Goal: Information Seeking & Learning: Learn about a topic

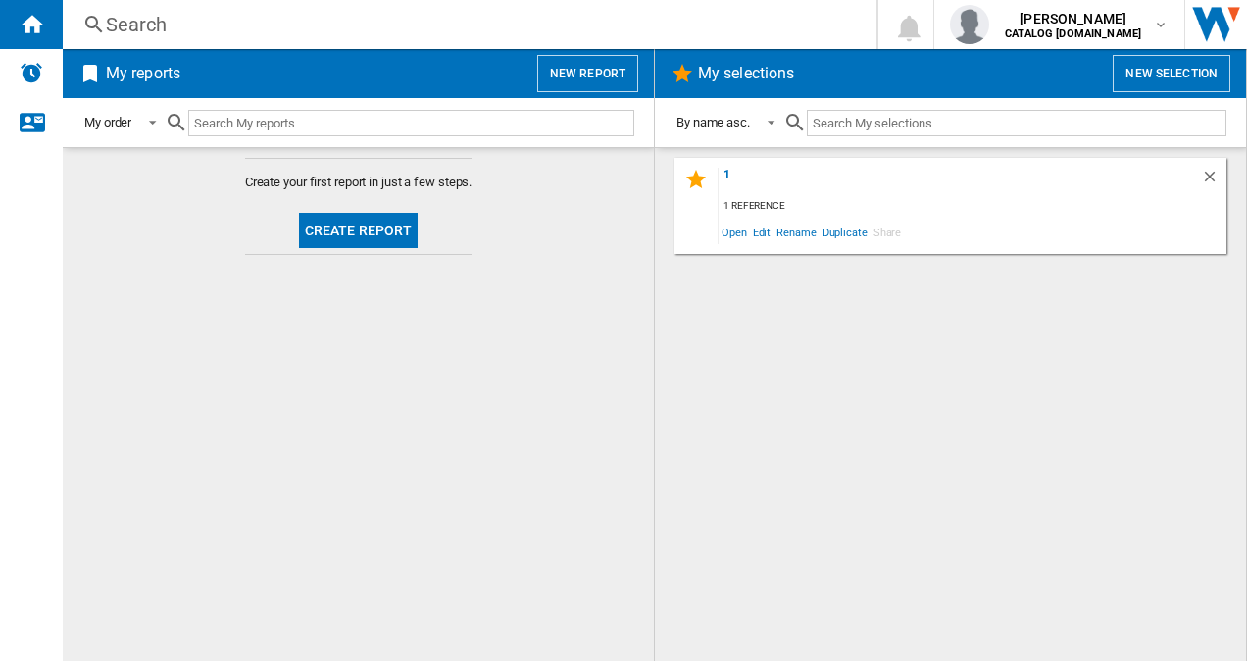
click at [284, 31] on div "Search" at bounding box center [466, 24] width 720 height 27
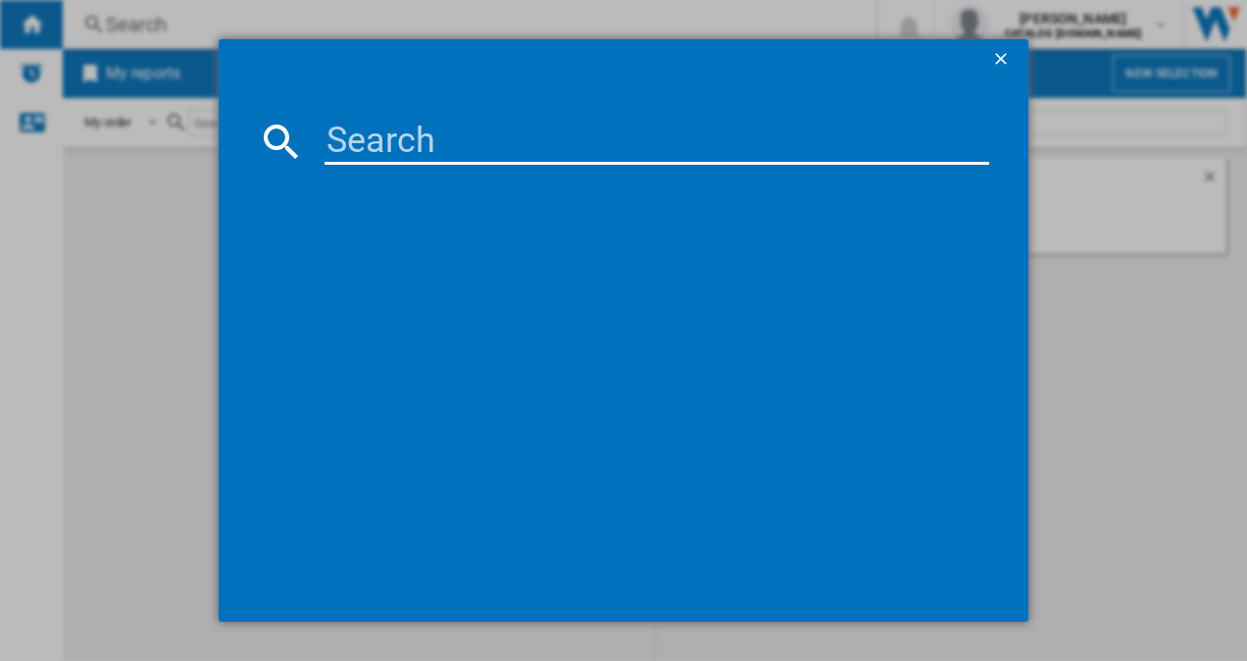
click at [384, 139] on input at bounding box center [658, 141] width 666 height 47
paste input "KIN96VFD0"
type input "KIN96VFD0"
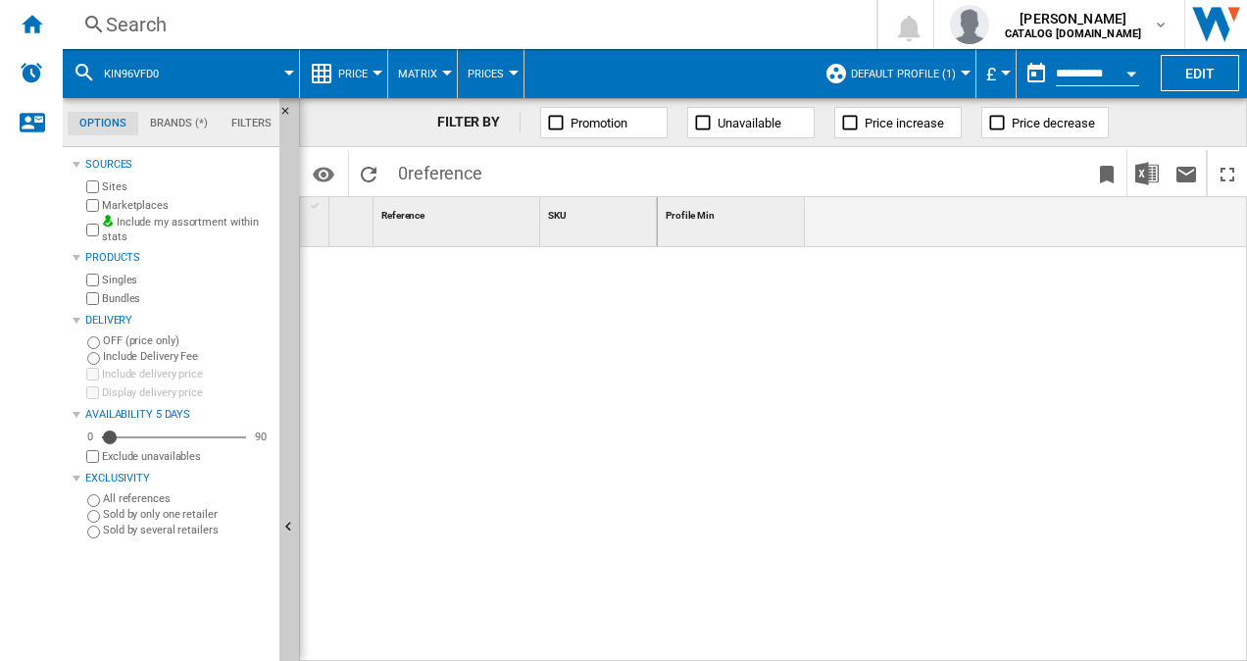
click at [884, 71] on span "Default profile (1)" at bounding box center [903, 74] width 105 height 13
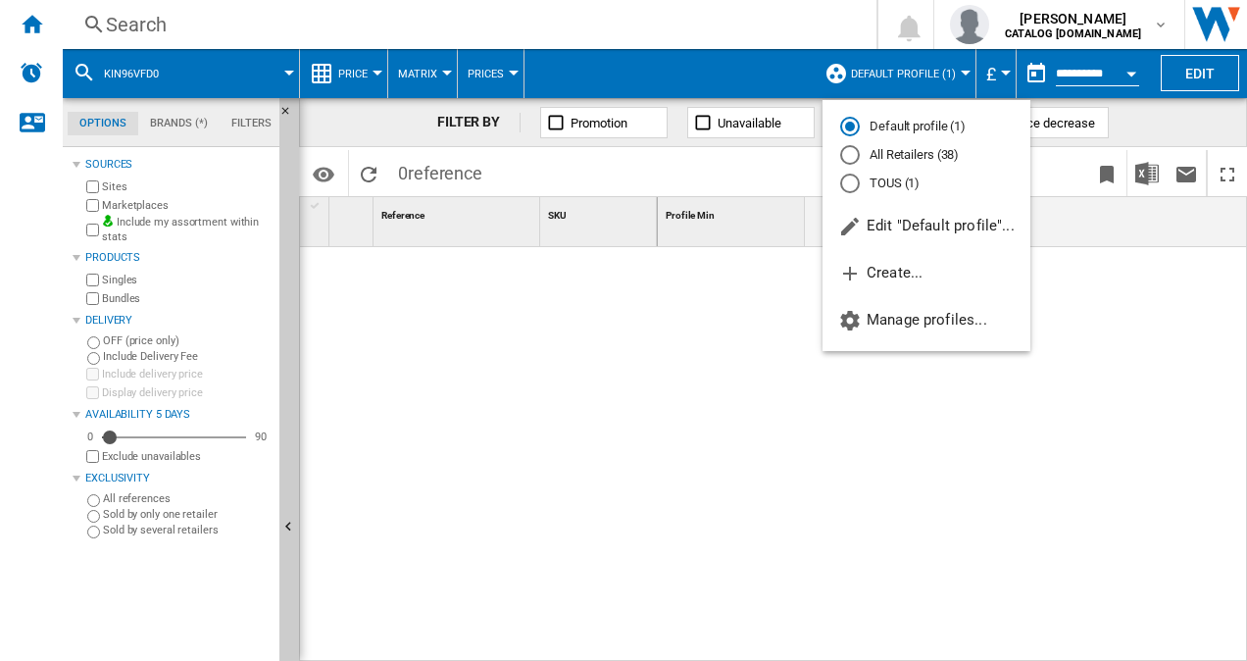
click at [908, 153] on md-radio-button "All Retailers (38)" at bounding box center [926, 155] width 173 height 19
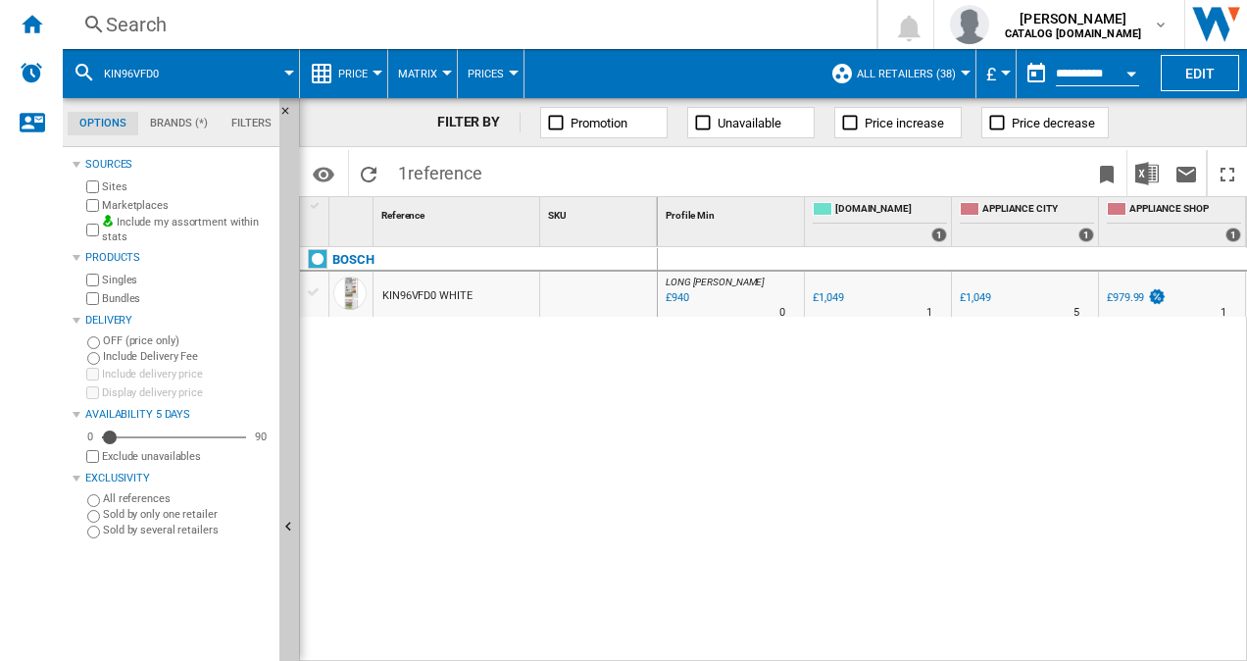
click at [410, 286] on div "KIN96VFD0 WHITE" at bounding box center [427, 296] width 90 height 45
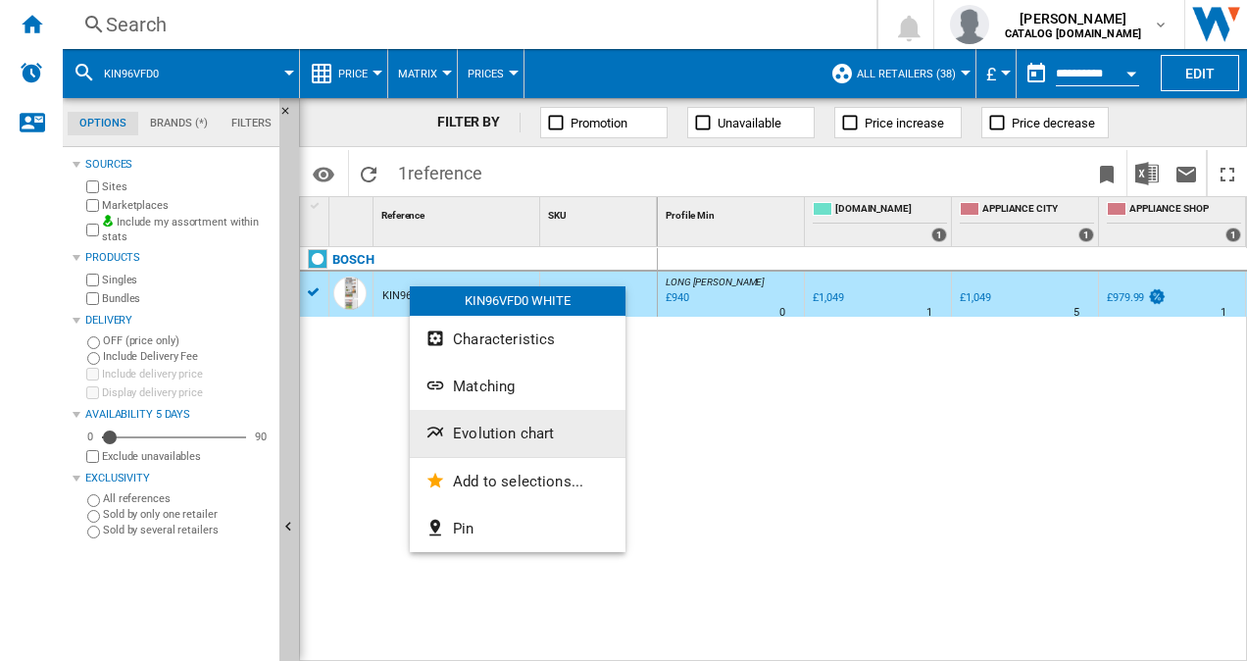
click at [539, 429] on span "Evolution chart" at bounding box center [503, 434] width 101 height 18
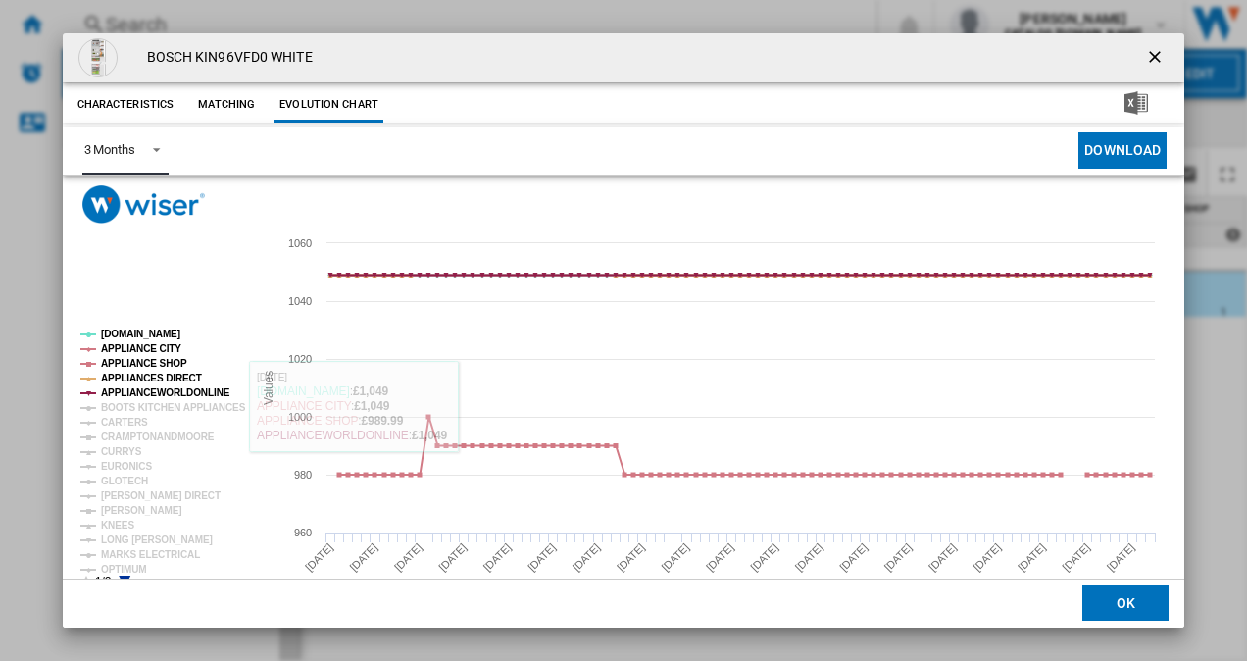
click at [151, 147] on span "Product popup" at bounding box center [151, 148] width 24 height 18
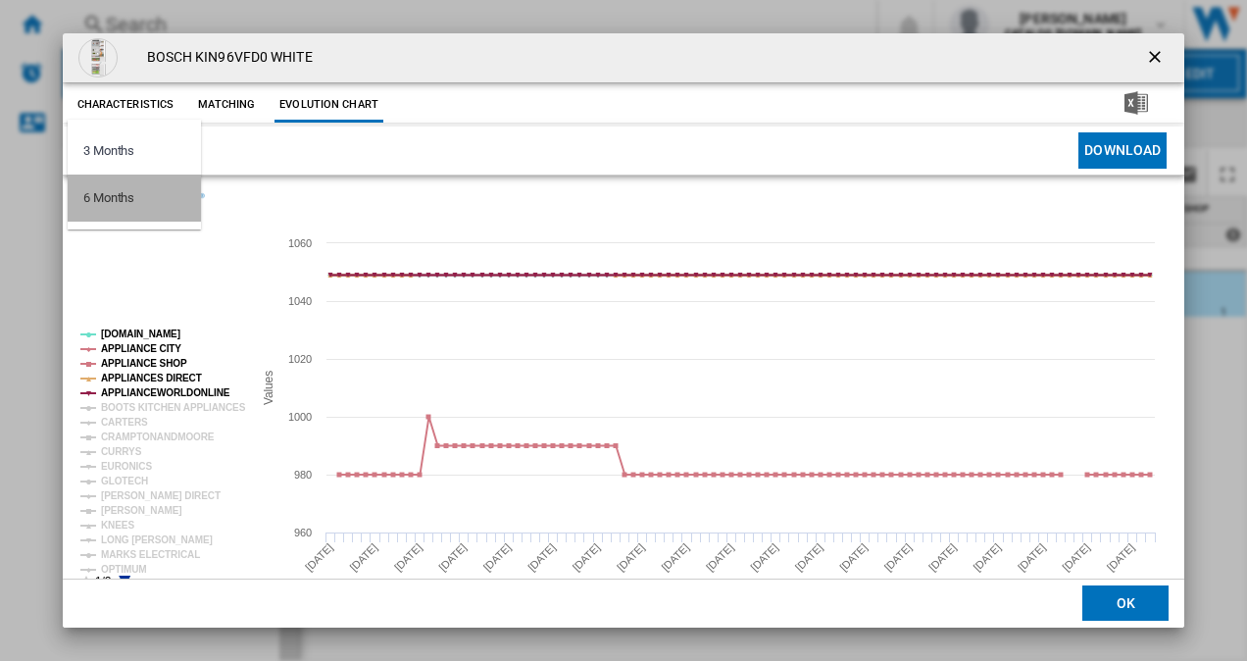
click at [132, 198] on div "6 Months" at bounding box center [108, 198] width 51 height 18
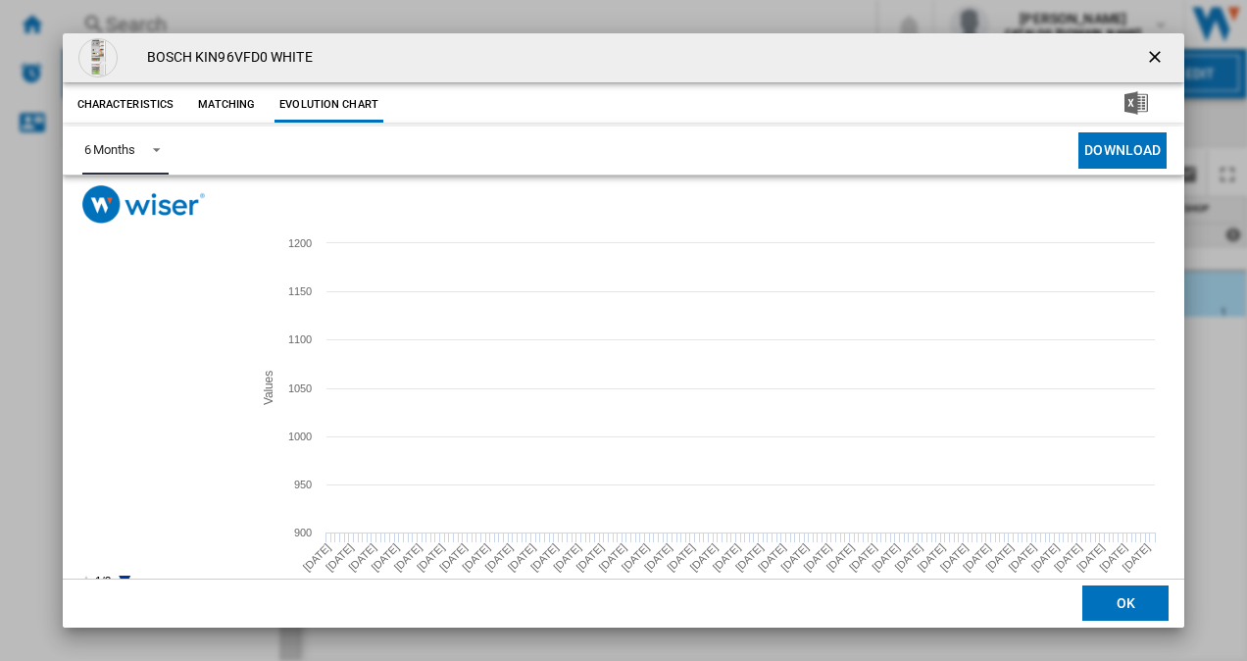
scroll to position [36, 0]
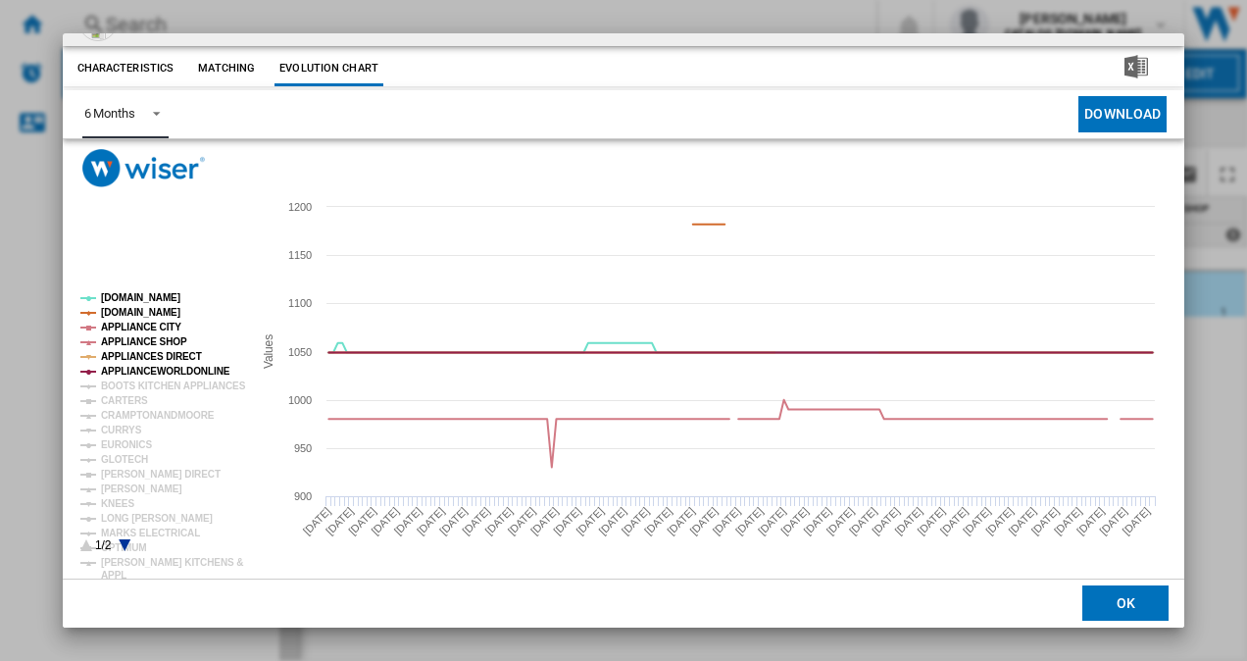
click at [122, 542] on icon "Product popup" at bounding box center [125, 545] width 12 height 12
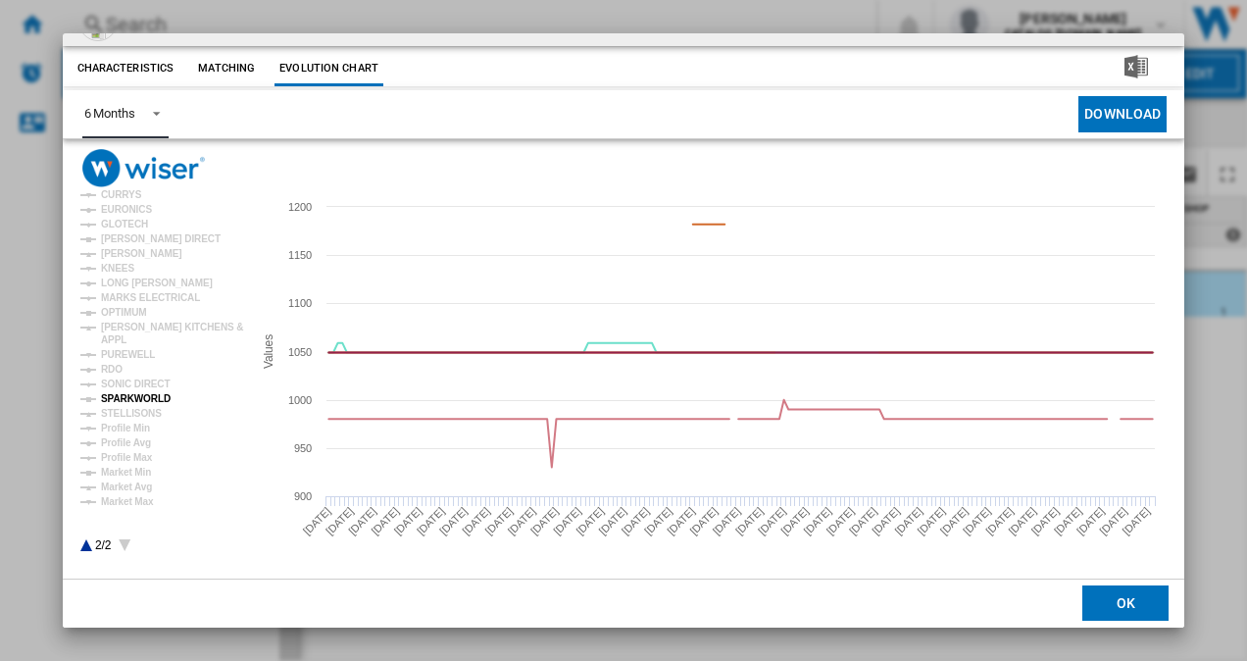
click at [124, 404] on tspan "SPARKWORLD" at bounding box center [136, 398] width 70 height 11
click at [123, 410] on tspan "STELLISONS" at bounding box center [131, 413] width 61 height 11
click at [141, 380] on tspan "SONIC DIRECT" at bounding box center [135, 383] width 69 height 11
click at [118, 365] on tspan "RDO" at bounding box center [112, 369] width 22 height 11
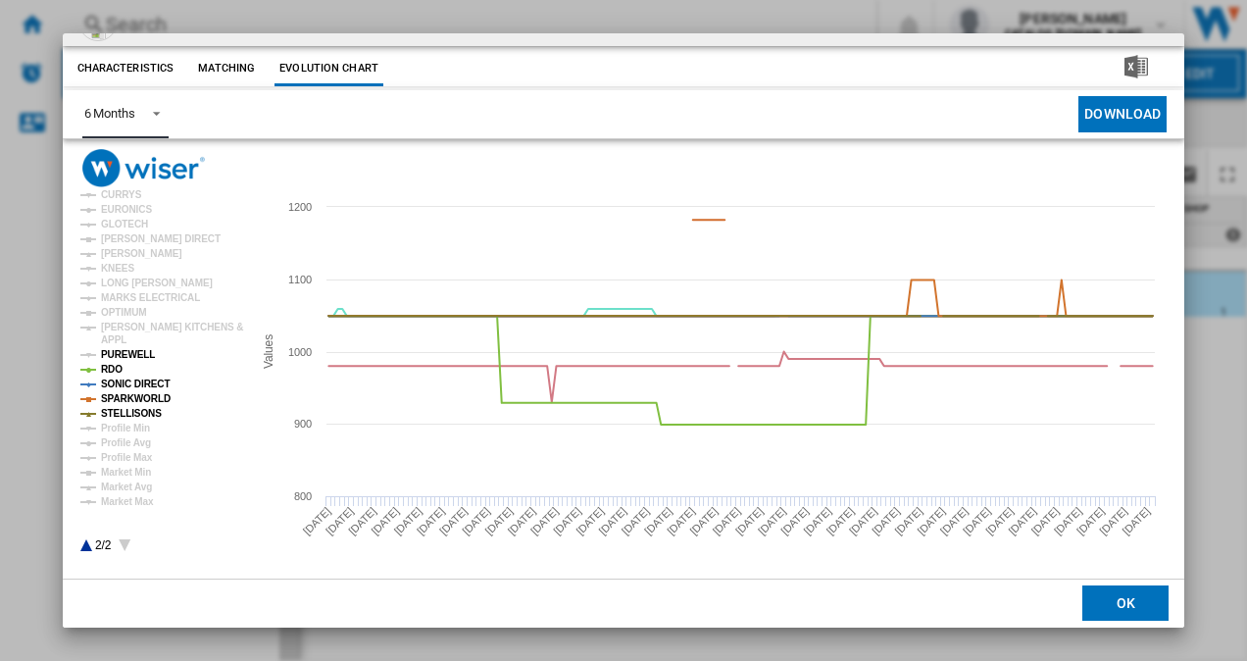
click at [126, 351] on tspan "PUREWELL" at bounding box center [128, 354] width 54 height 11
click at [101, 329] on tspan "[PERSON_NAME] KITCHENS &" at bounding box center [172, 327] width 142 height 11
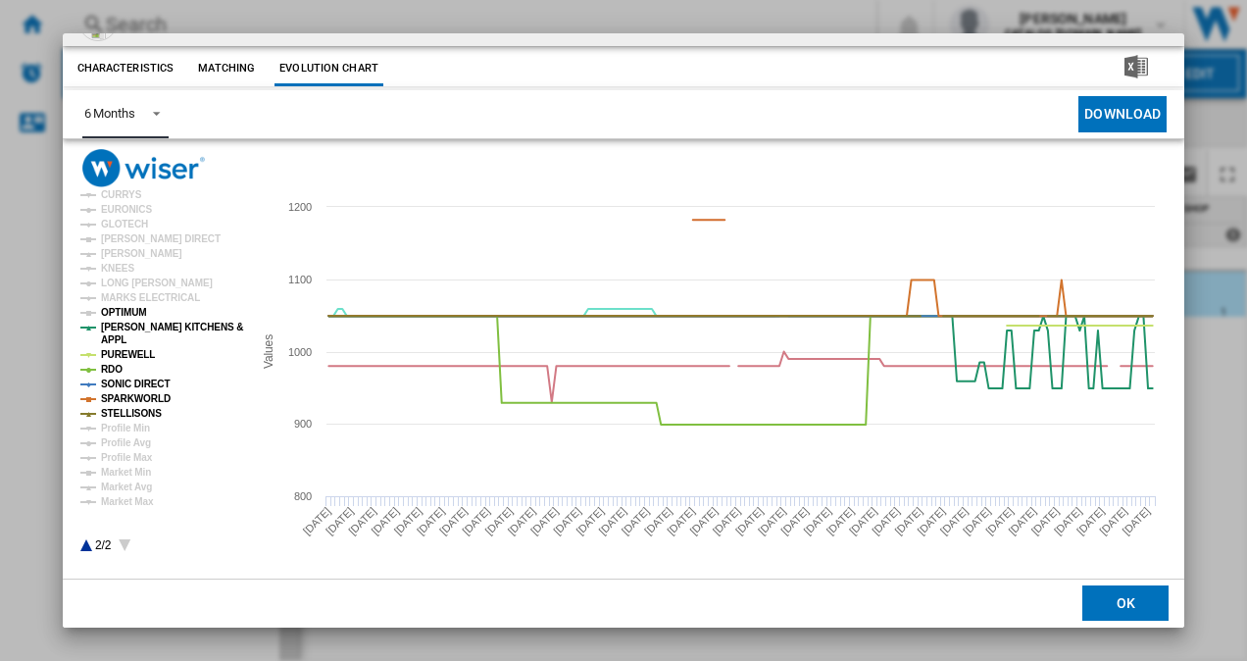
click at [131, 311] on tspan "OPTIMUM" at bounding box center [124, 312] width 46 height 11
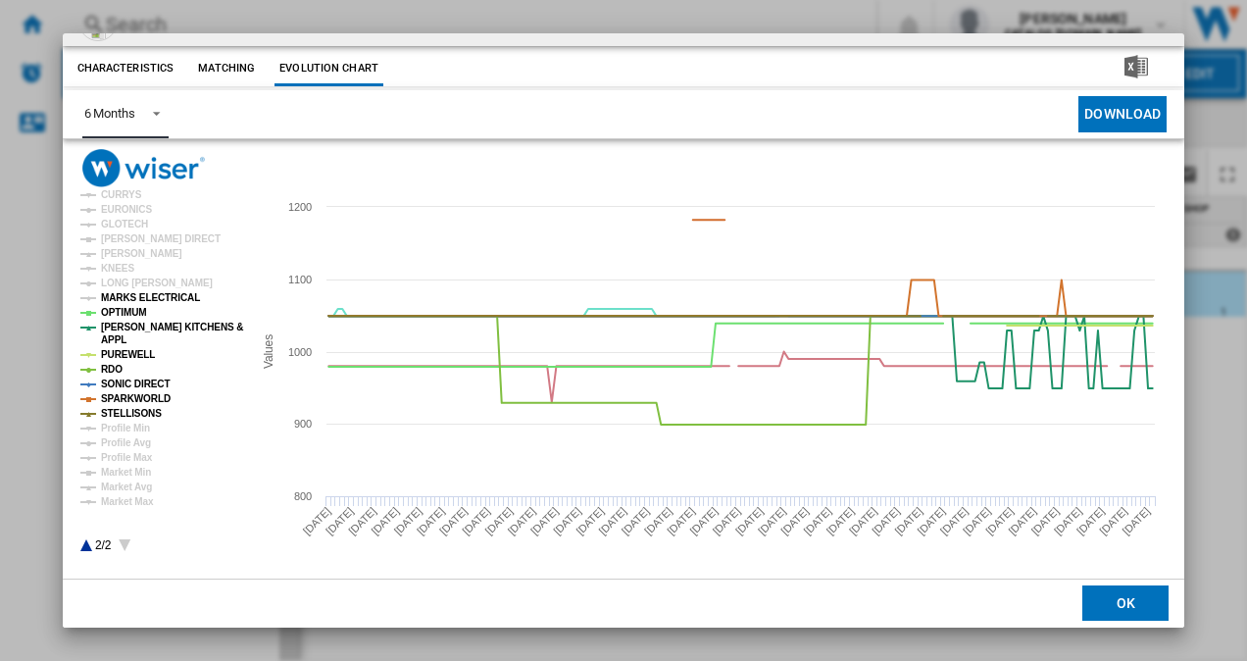
click at [137, 296] on tspan "MARKS ELECTRICAL" at bounding box center [150, 297] width 99 height 11
click at [87, 549] on icon "Product popup" at bounding box center [86, 545] width 12 height 12
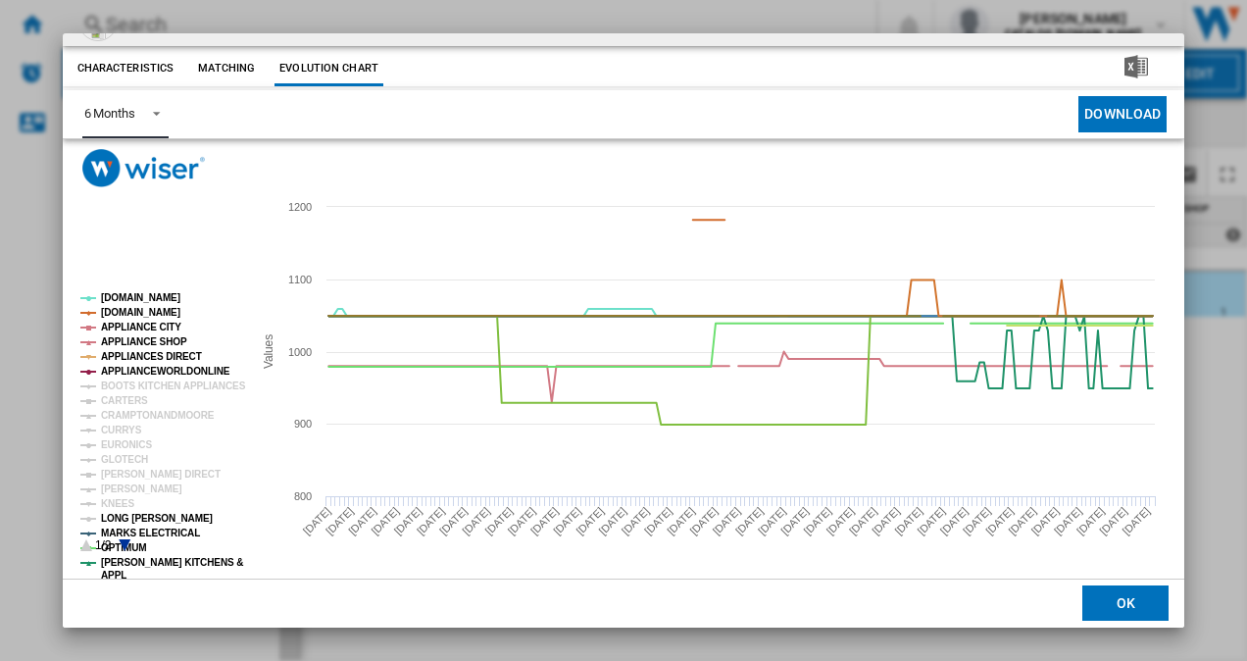
click at [126, 516] on tspan "LONG [PERSON_NAME]" at bounding box center [157, 518] width 112 height 11
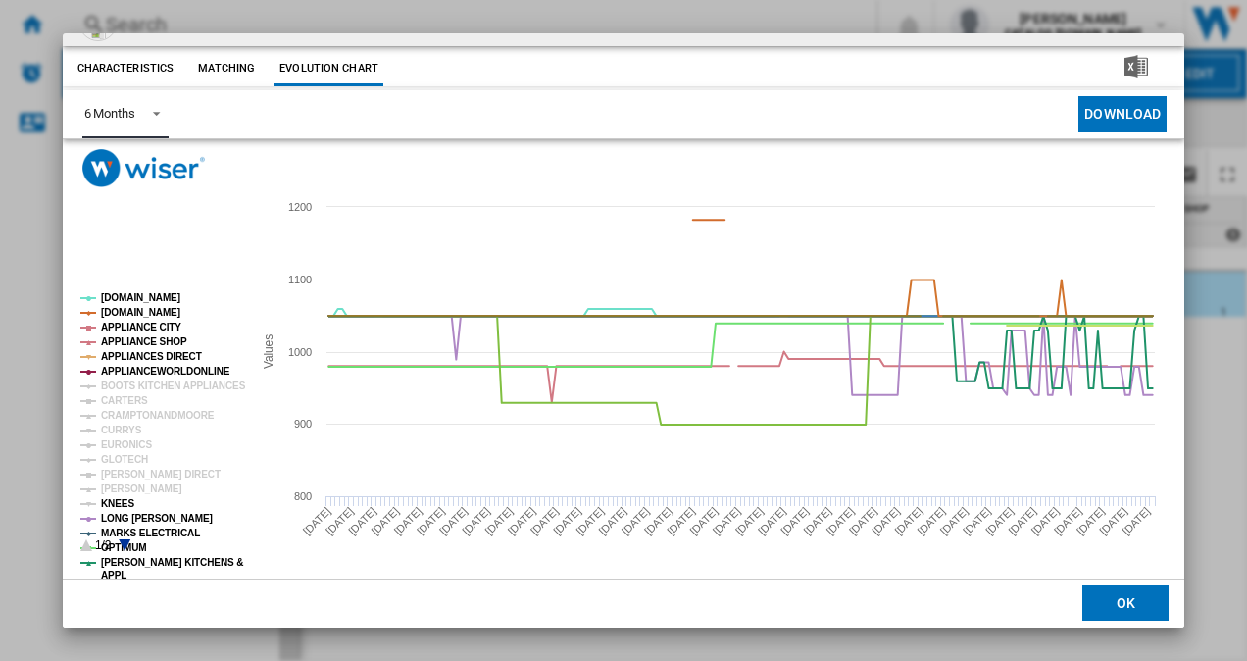
click at [120, 498] on tspan "KNEES" at bounding box center [117, 503] width 33 height 11
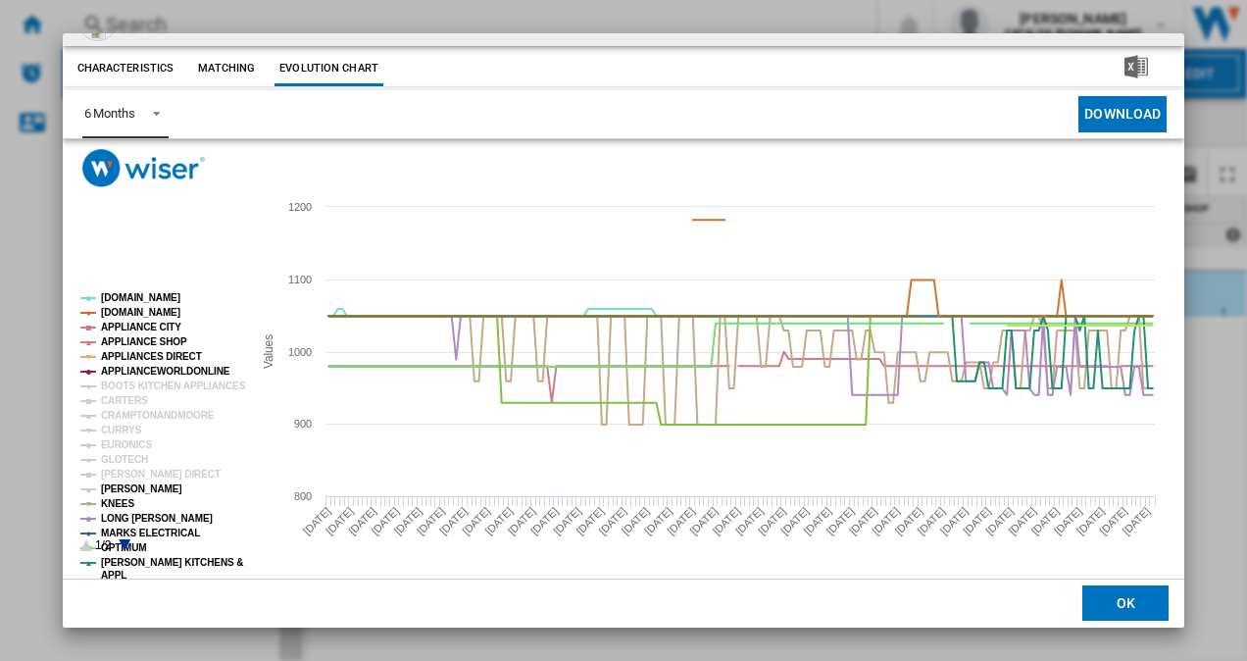
click at [135, 483] on tspan "[PERSON_NAME]" at bounding box center [141, 488] width 81 height 11
click at [149, 469] on tspan "[PERSON_NAME] DIRECT" at bounding box center [161, 474] width 120 height 11
click at [123, 457] on tspan "GLOTECH" at bounding box center [124, 459] width 47 height 11
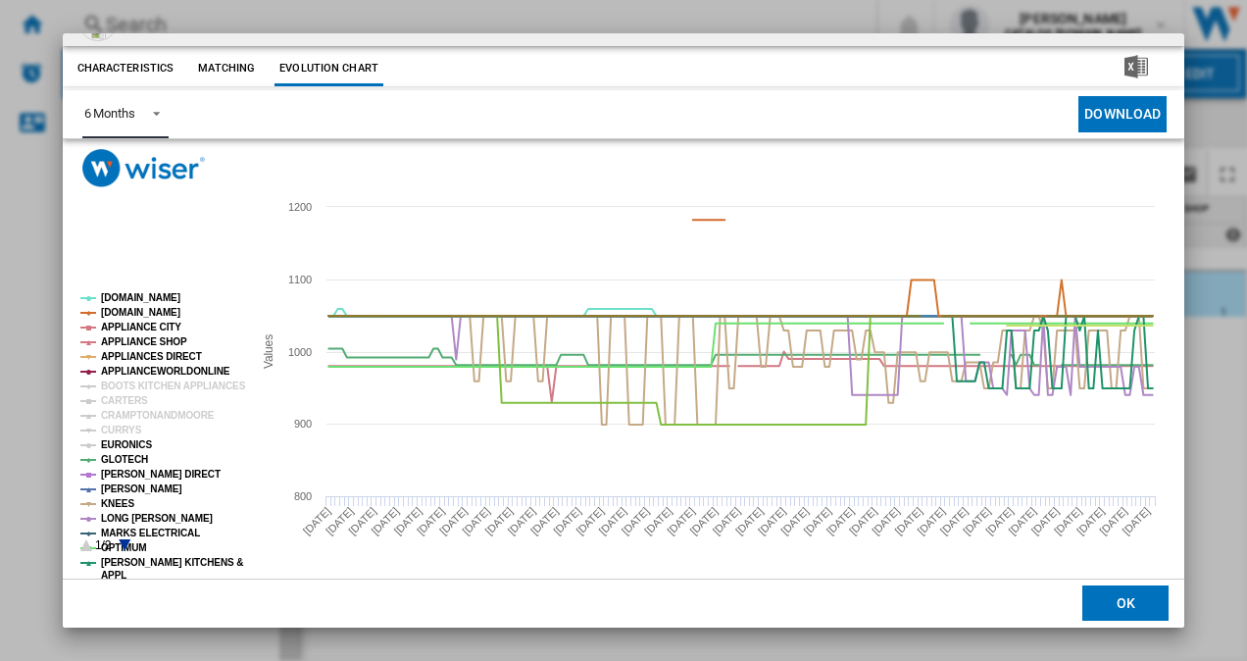
click at [128, 441] on tspan "EURONICS" at bounding box center [126, 444] width 51 height 11
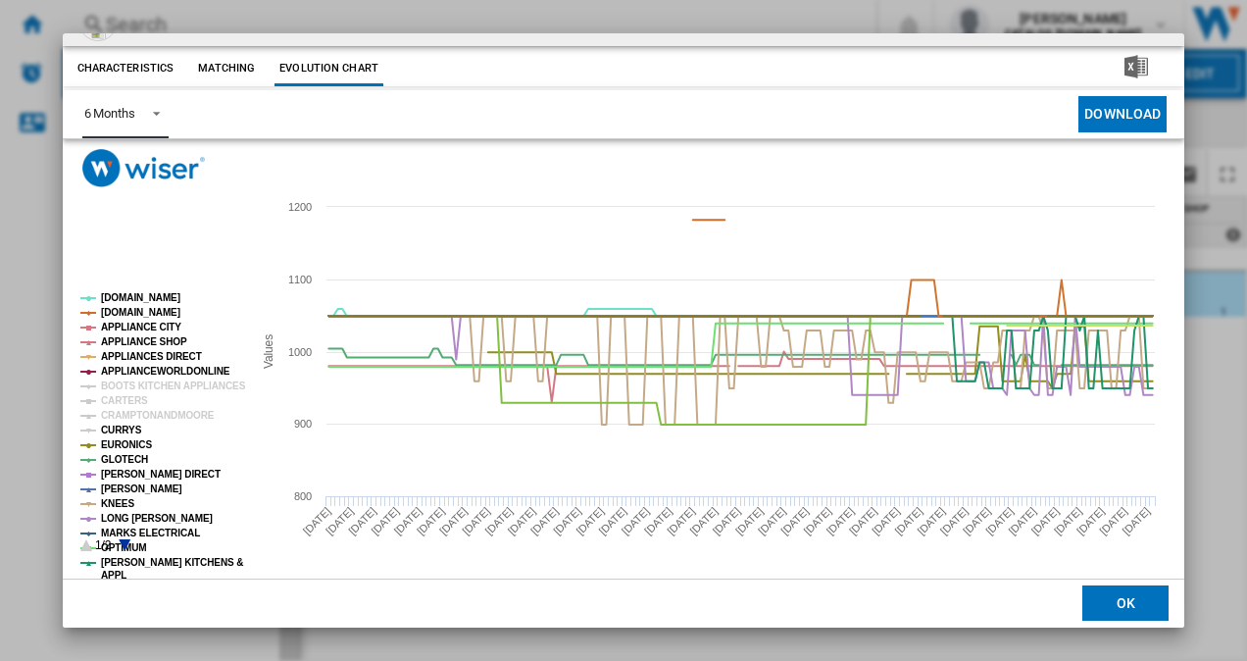
click at [125, 426] on tspan "CURRYS" at bounding box center [121, 430] width 41 height 11
click at [140, 411] on tspan "CRAMPTONANDMOORE" at bounding box center [158, 415] width 114 height 11
click at [127, 400] on tspan "CARTERS" at bounding box center [124, 400] width 47 height 11
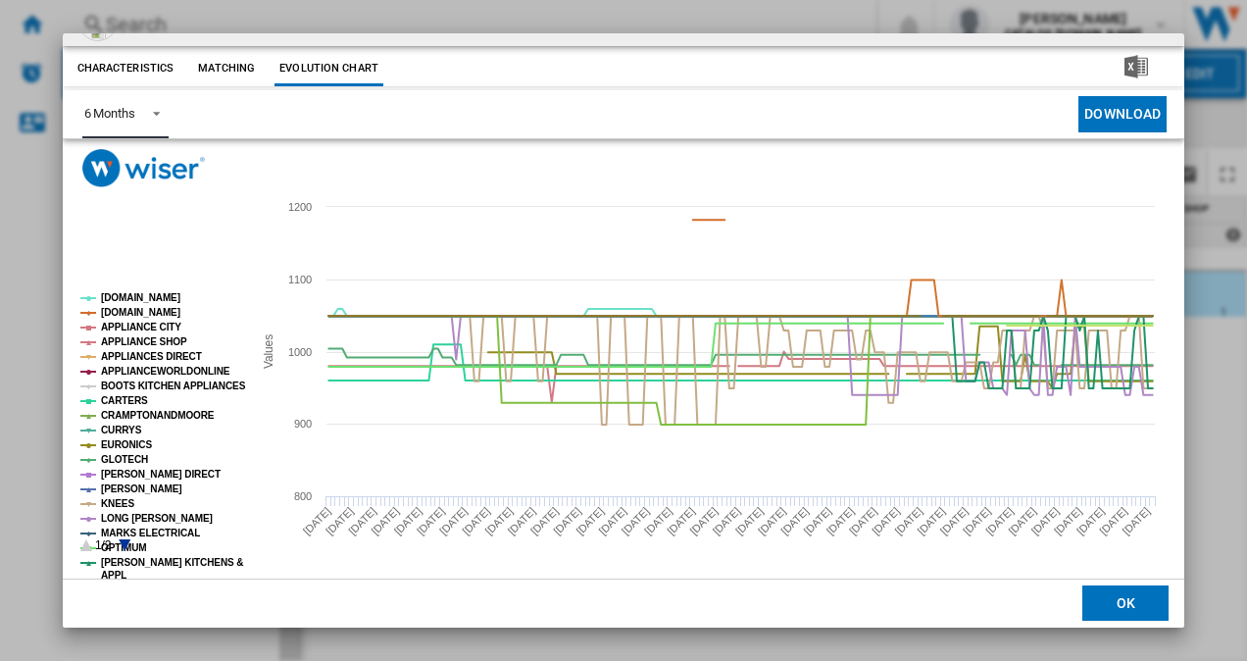
click at [157, 390] on tspan "BOOTS KITCHEN APPLIANCES" at bounding box center [173, 385] width 145 height 11
click at [125, 543] on icon "Product popup" at bounding box center [125, 545] width 12 height 12
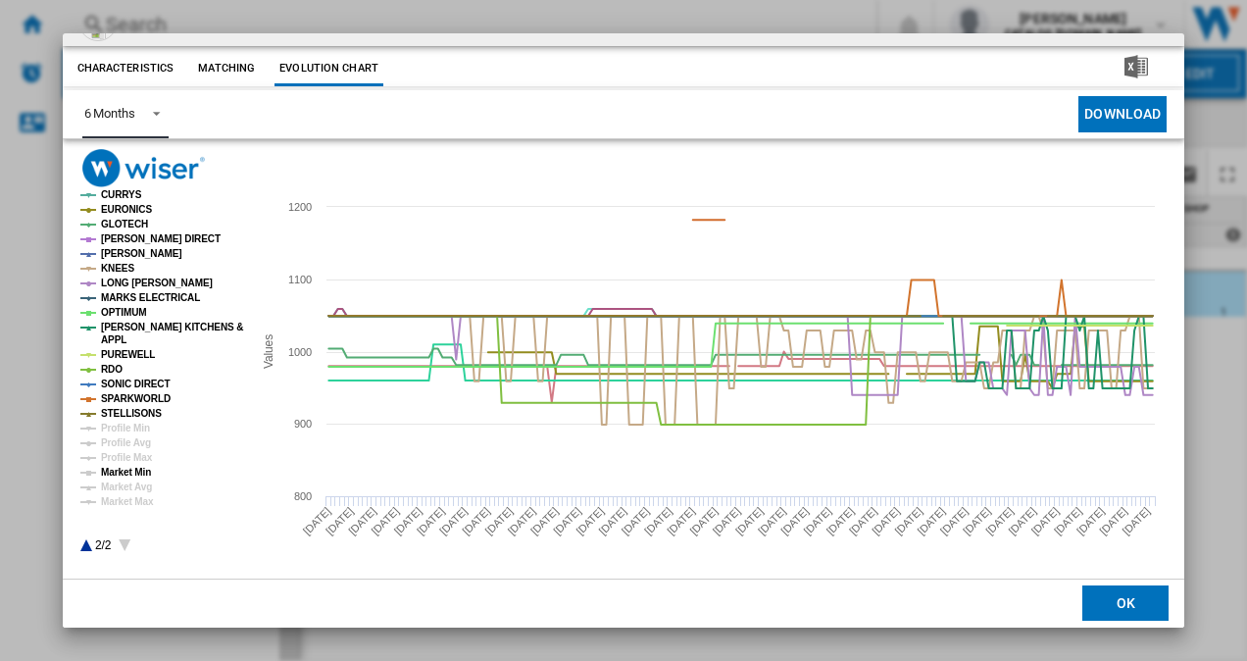
click at [126, 475] on tspan "Market Min" at bounding box center [126, 472] width 50 height 11
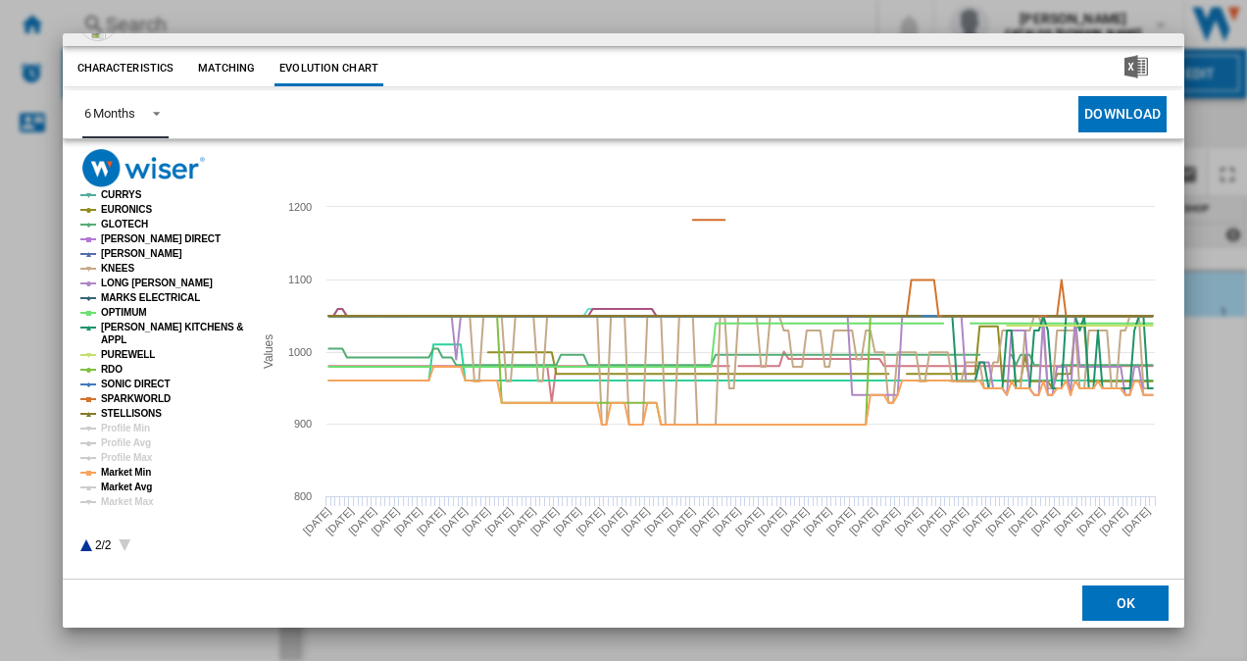
click at [128, 485] on tspan "Market Avg" at bounding box center [126, 486] width 51 height 11
